Goal: Navigation & Orientation: Find specific page/section

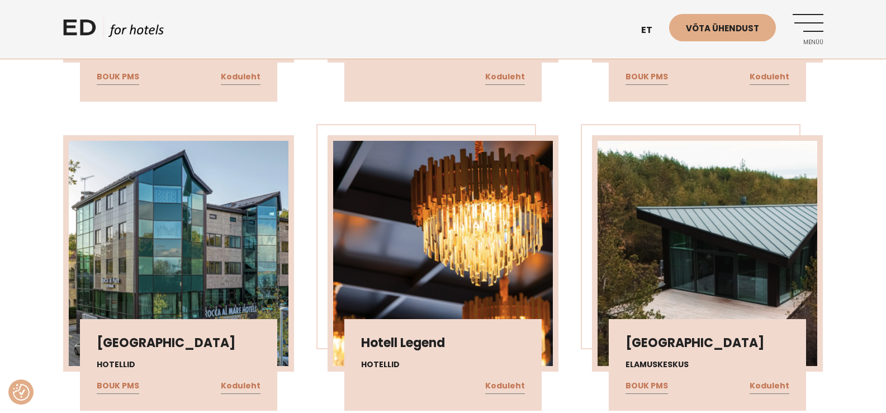
scroll to position [671, 0]
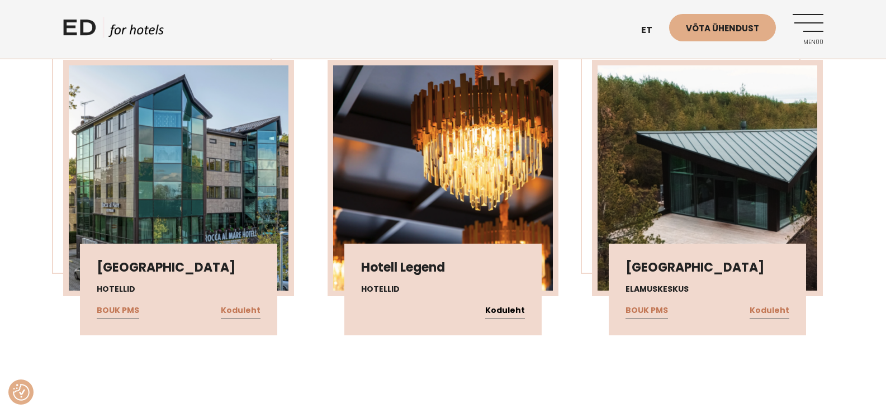
click at [501, 308] on link "Koduleht" at bounding box center [505, 311] width 40 height 15
click at [770, 310] on link "Koduleht" at bounding box center [770, 311] width 40 height 15
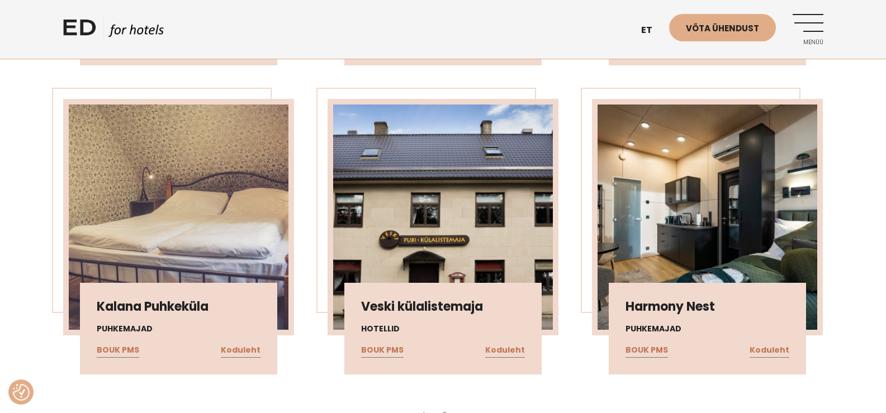
scroll to position [950, 0]
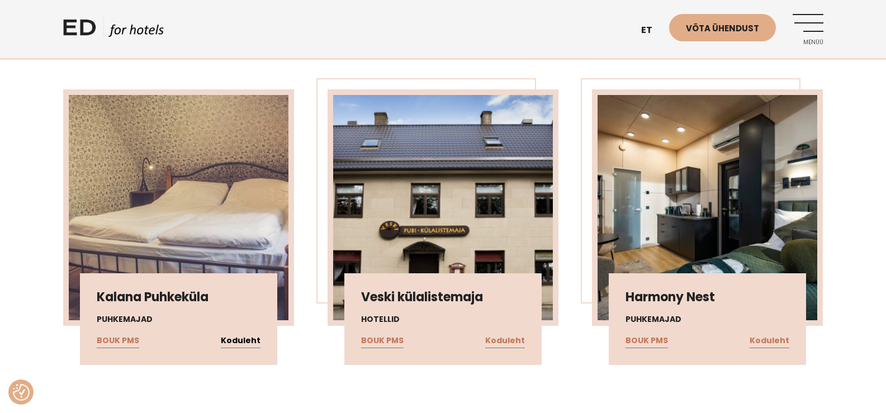
click at [234, 339] on link "Koduleht" at bounding box center [241, 341] width 40 height 15
click at [504, 339] on link "Koduleht" at bounding box center [505, 341] width 40 height 15
click at [773, 340] on link "Koduleht" at bounding box center [770, 341] width 40 height 15
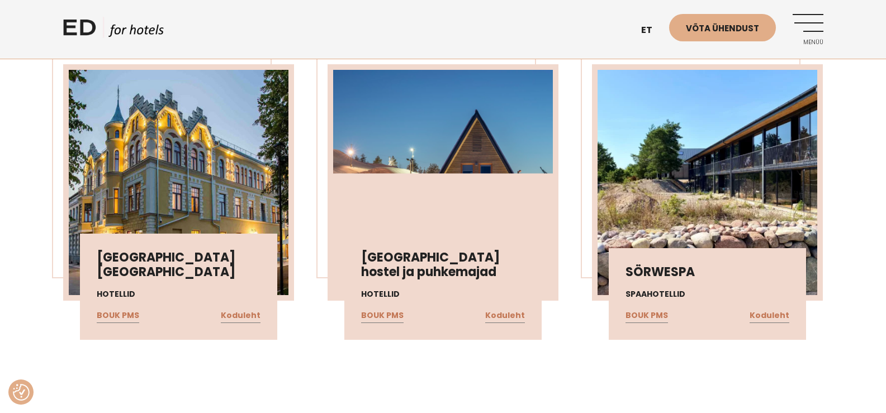
scroll to position [1286, 0]
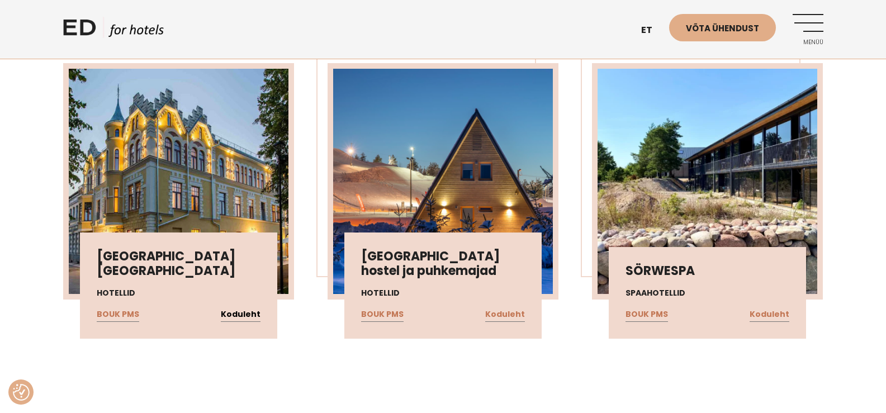
click at [244, 310] on link "Koduleht" at bounding box center [241, 314] width 40 height 15
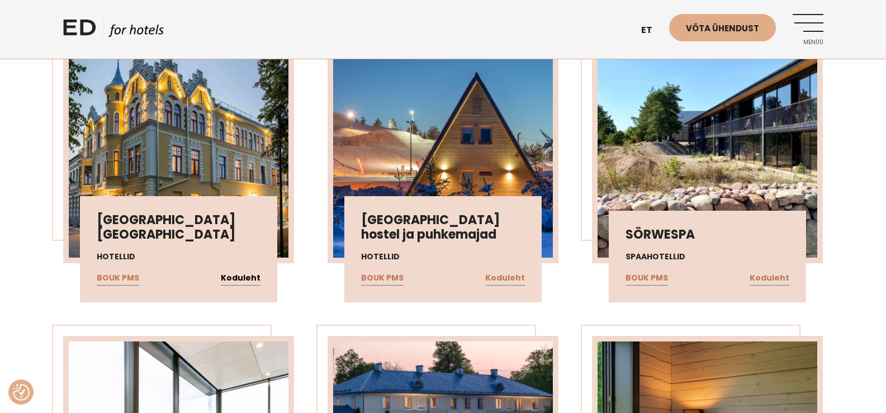
scroll to position [1341, 0]
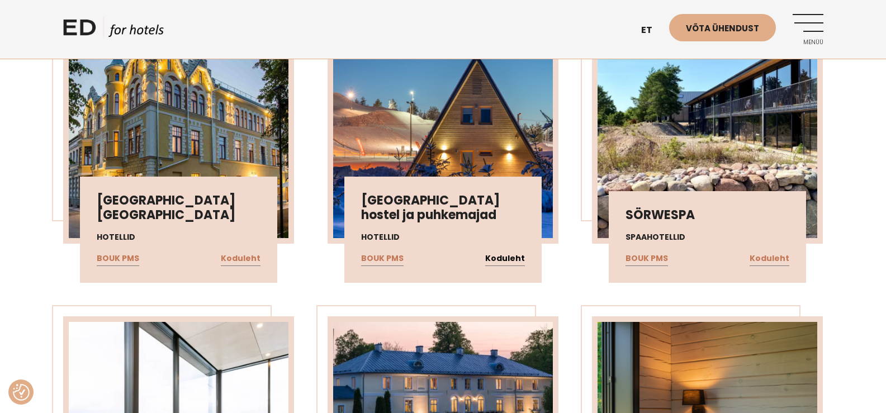
click at [501, 258] on link "Koduleht" at bounding box center [505, 259] width 40 height 15
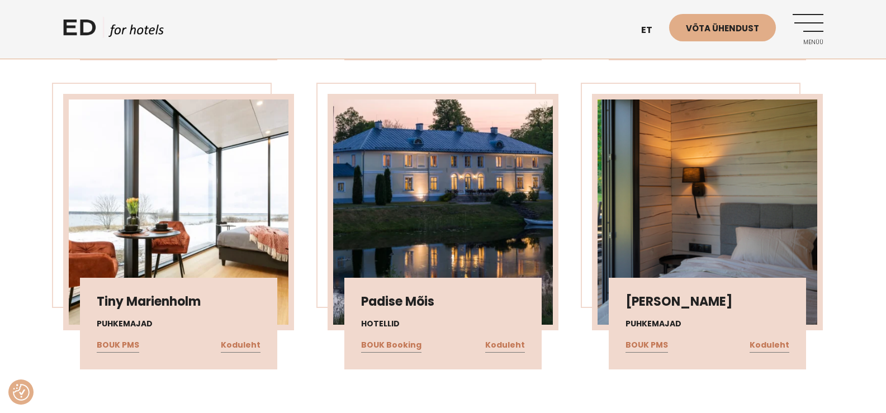
scroll to position [1565, 0]
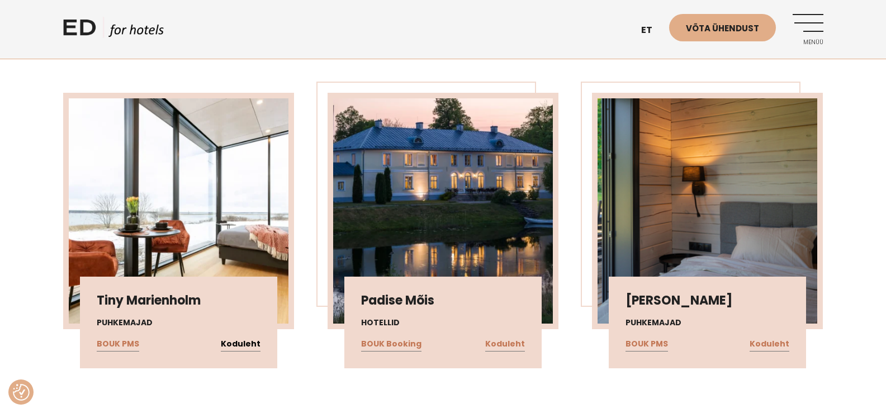
click at [232, 345] on link "Koduleht" at bounding box center [241, 344] width 40 height 15
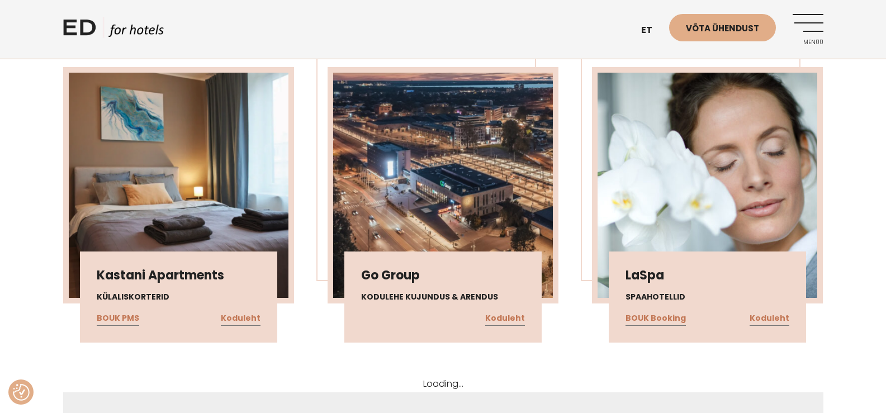
scroll to position [1900, 0]
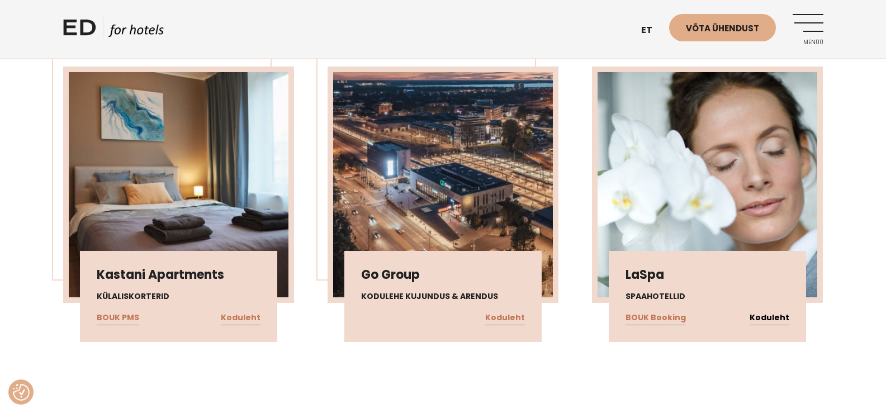
click at [762, 319] on link "Koduleht" at bounding box center [770, 318] width 40 height 15
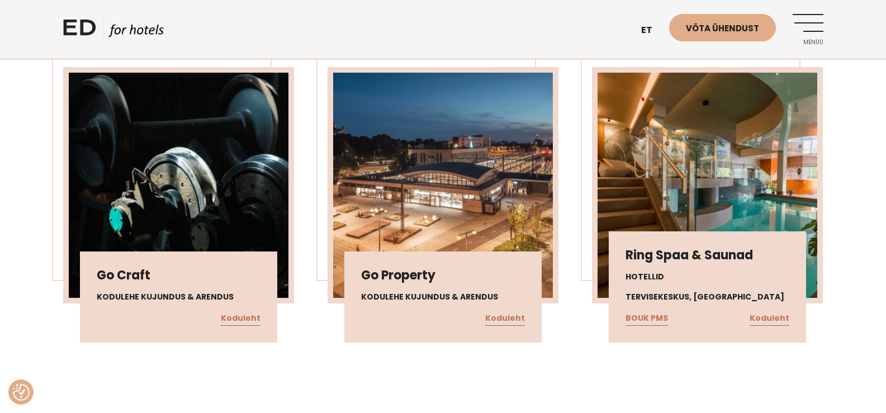
scroll to position [2236, 0]
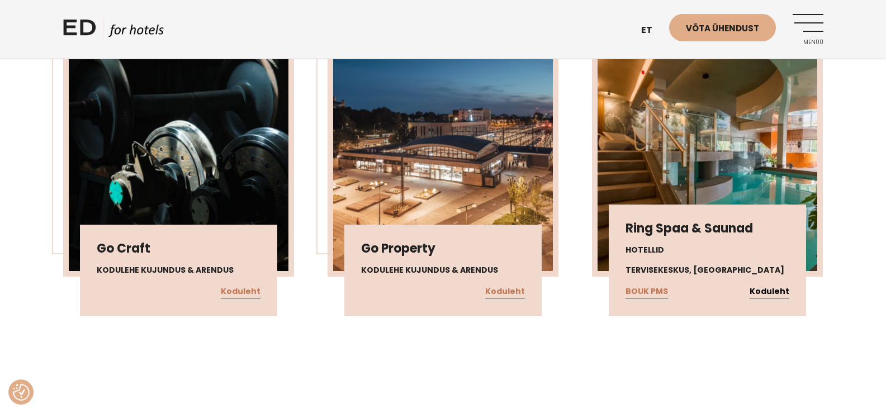
click at [772, 288] on link "Koduleht" at bounding box center [770, 291] width 40 height 15
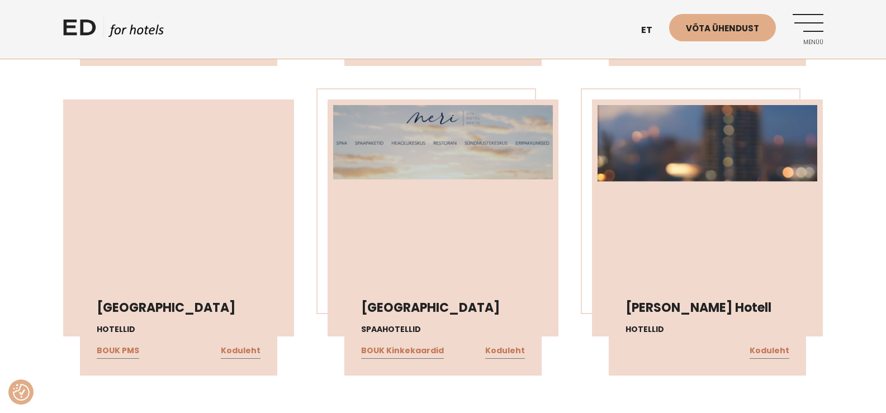
scroll to position [2851, 0]
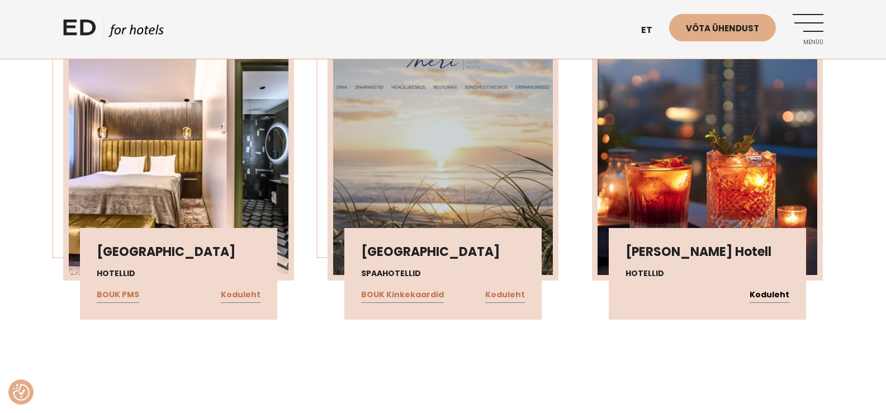
click at [778, 294] on link "Koduleht" at bounding box center [770, 295] width 40 height 15
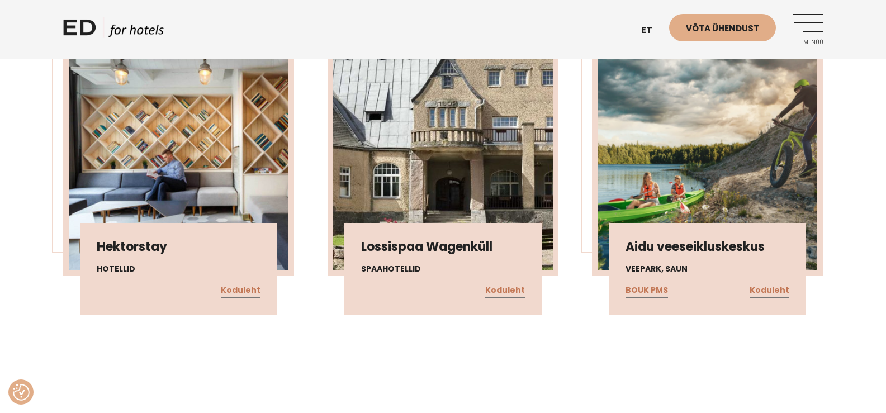
scroll to position [3801, 0]
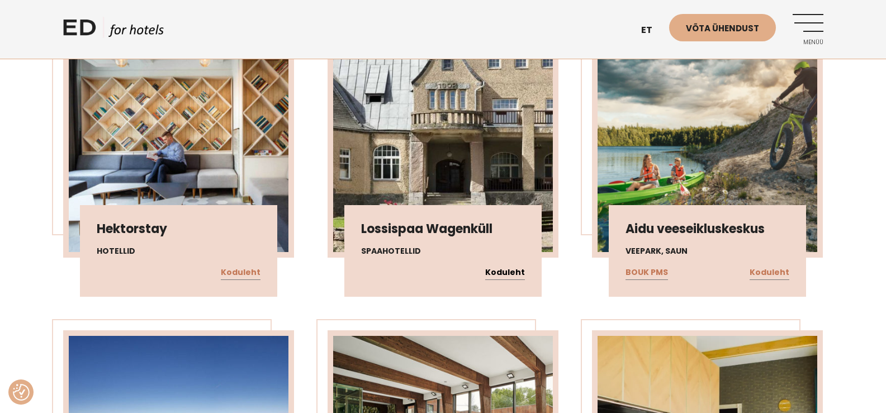
click at [508, 272] on link "Koduleht" at bounding box center [505, 272] width 40 height 15
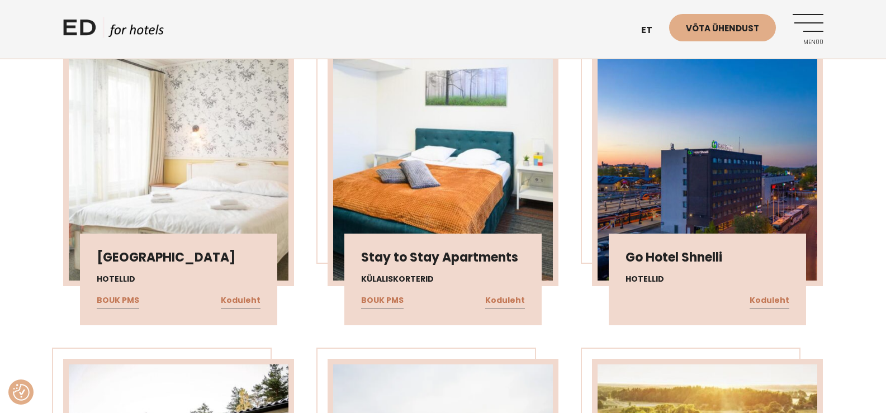
scroll to position [5645, 0]
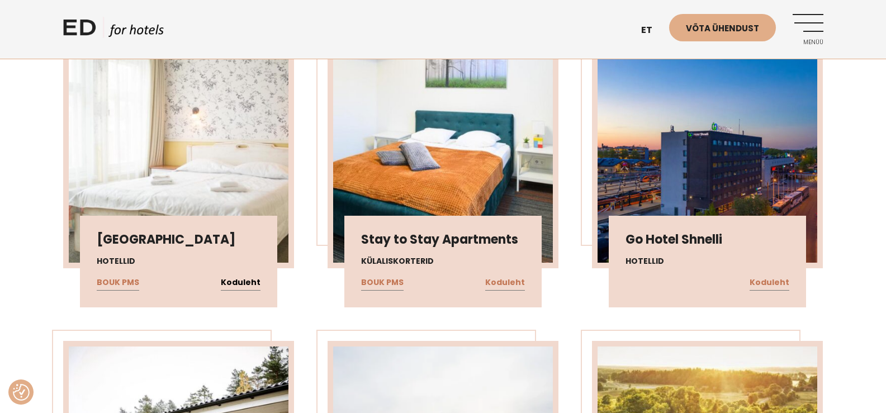
click at [244, 281] on link "Koduleht" at bounding box center [241, 283] width 40 height 15
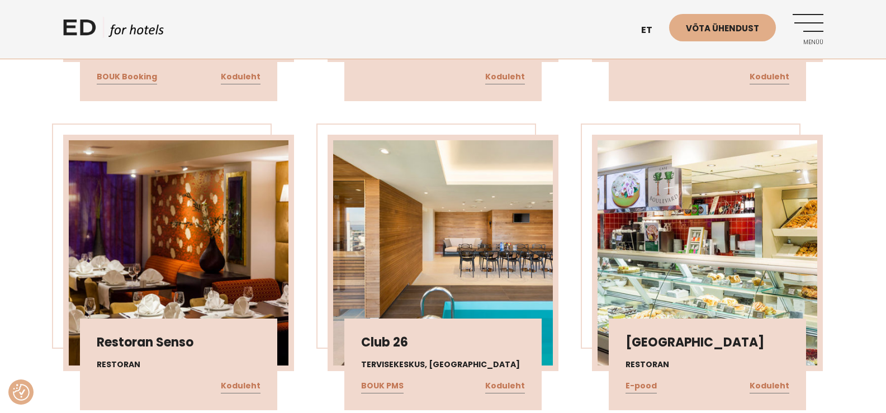
scroll to position [8999, 0]
